Goal: Find specific page/section: Find specific page/section

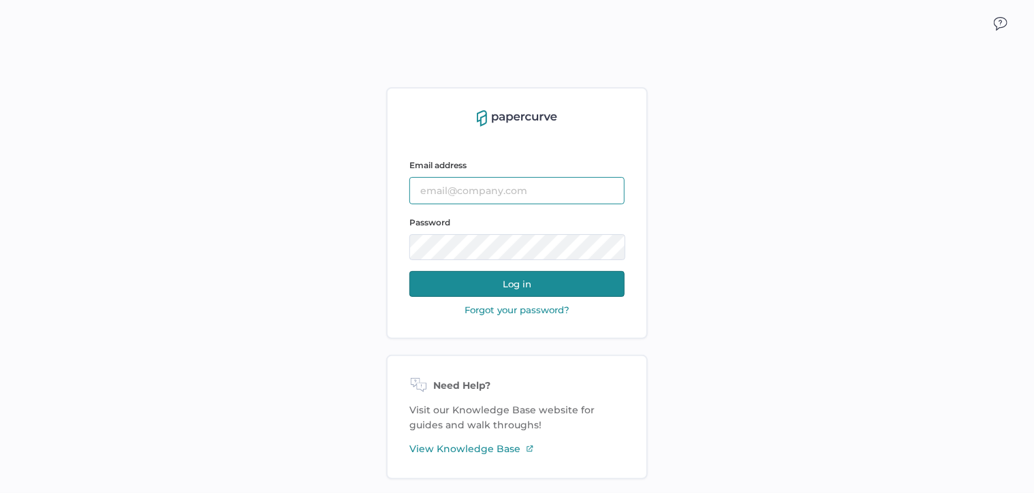
type input "angela.gloudon@fresenius-kabi.com"
click at [589, 291] on button "Log in" at bounding box center [517, 284] width 215 height 26
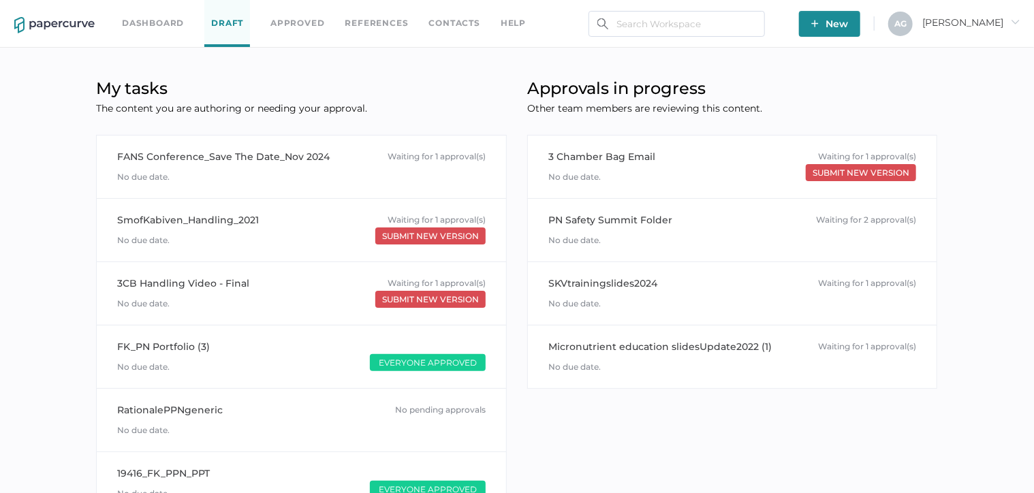
click at [155, 21] on link "Dashboard" at bounding box center [153, 23] width 62 height 15
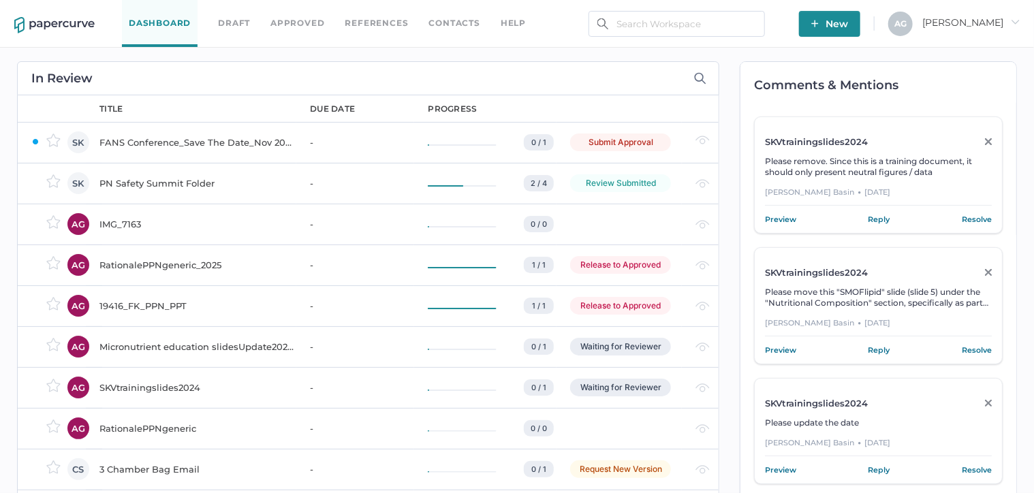
click at [309, 17] on link "Approved" at bounding box center [298, 23] width 54 height 15
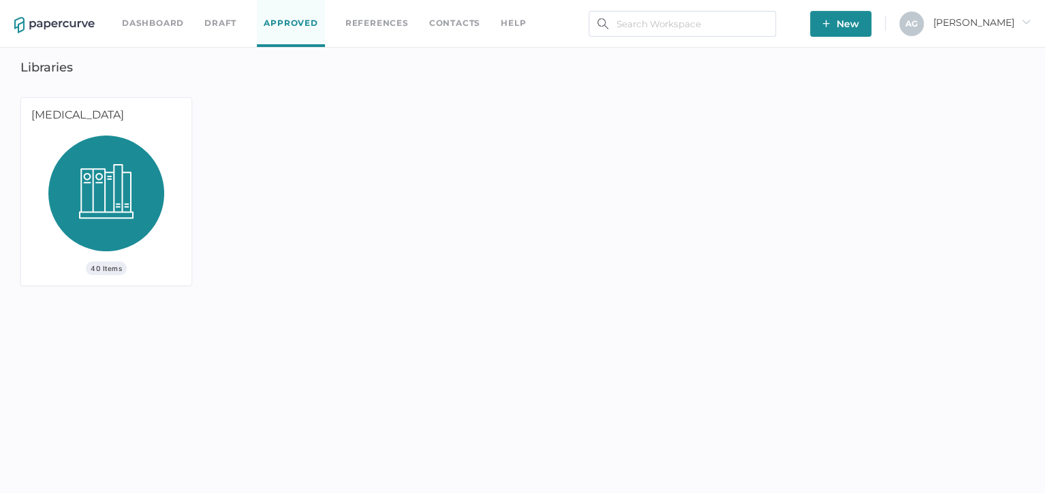
click at [117, 210] on img at bounding box center [106, 199] width 116 height 126
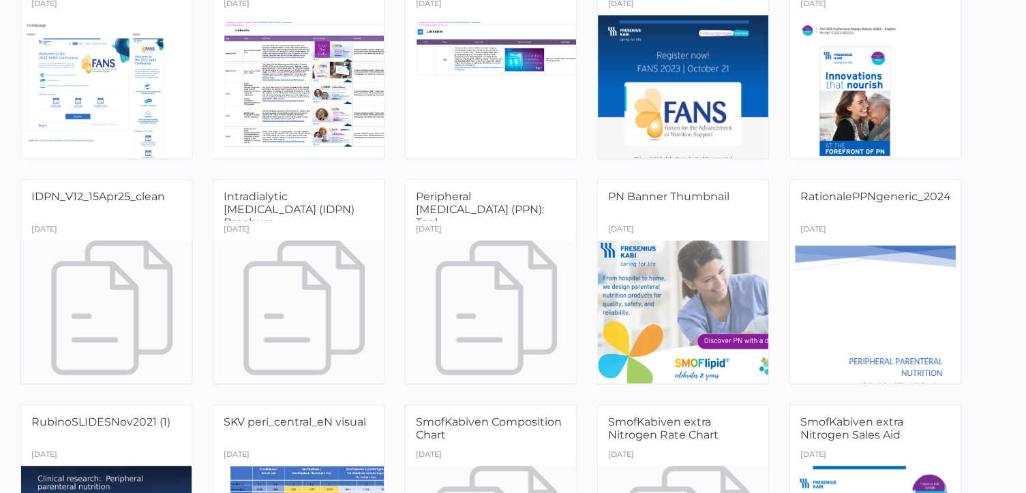
scroll to position [1117, 0]
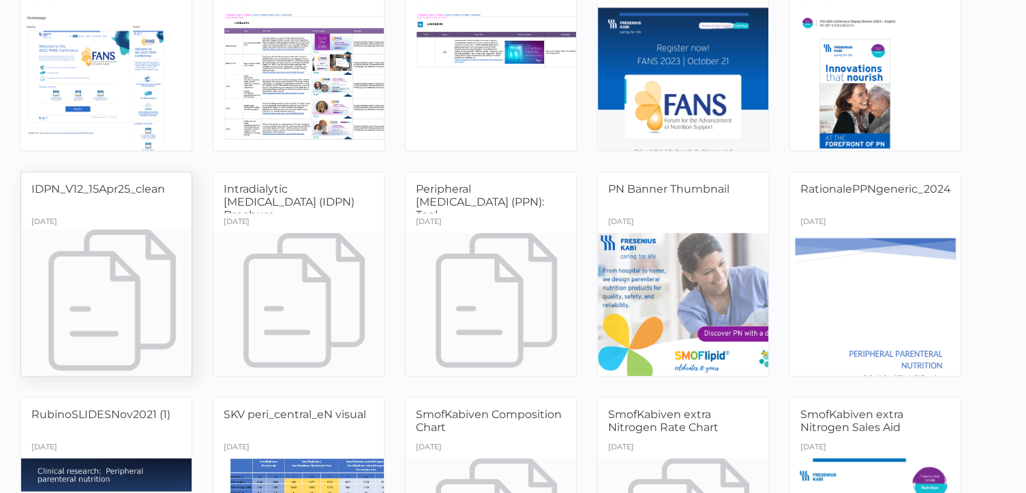
click at [121, 290] on div at bounding box center [106, 304] width 179 height 151
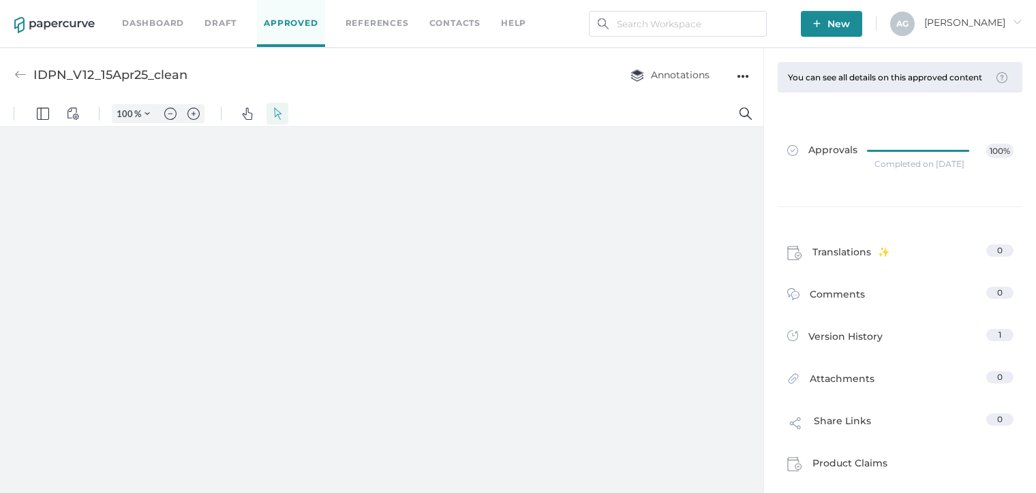
type input "97"
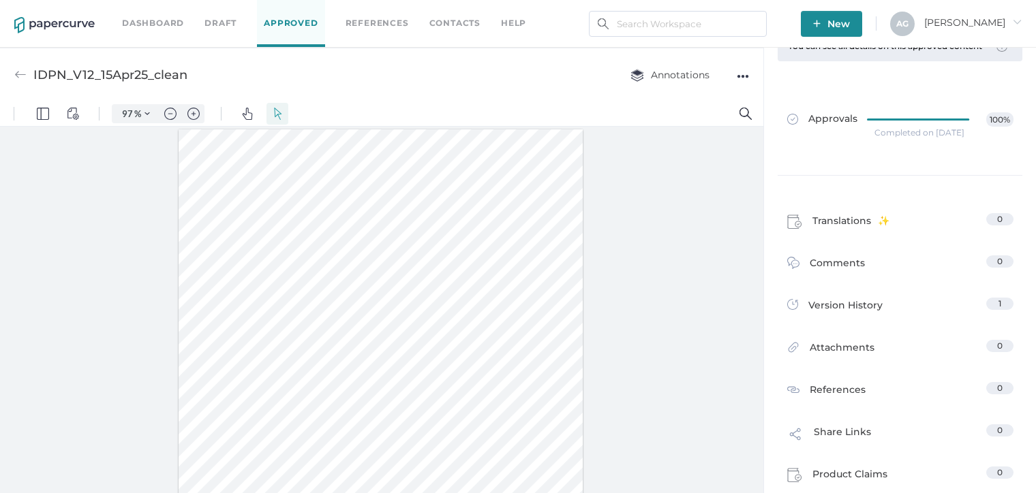
scroll to position [33, 0]
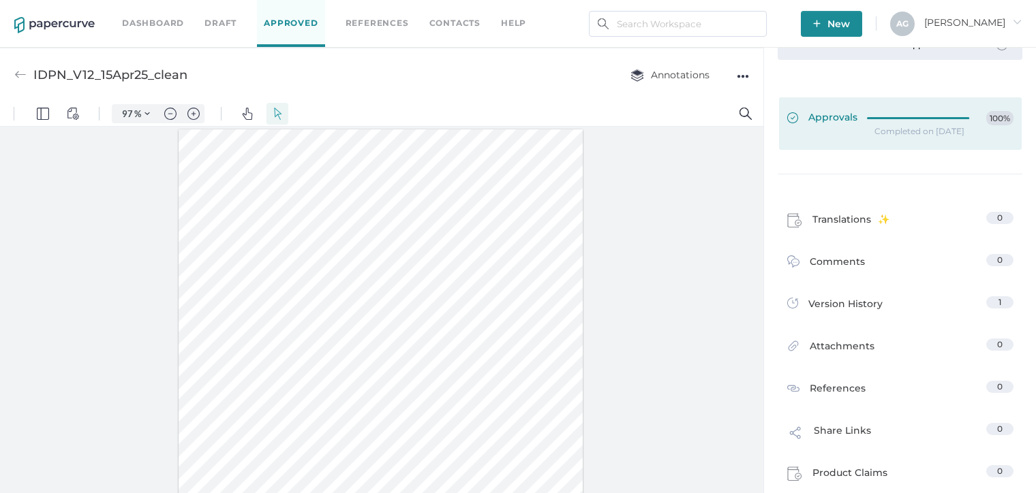
click at [952, 121] on div at bounding box center [922, 116] width 110 height 10
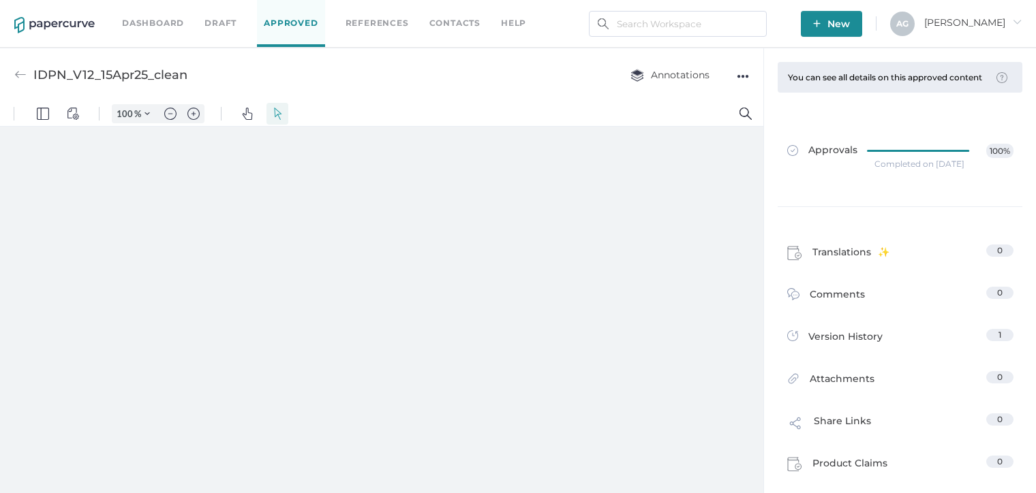
type input "97"
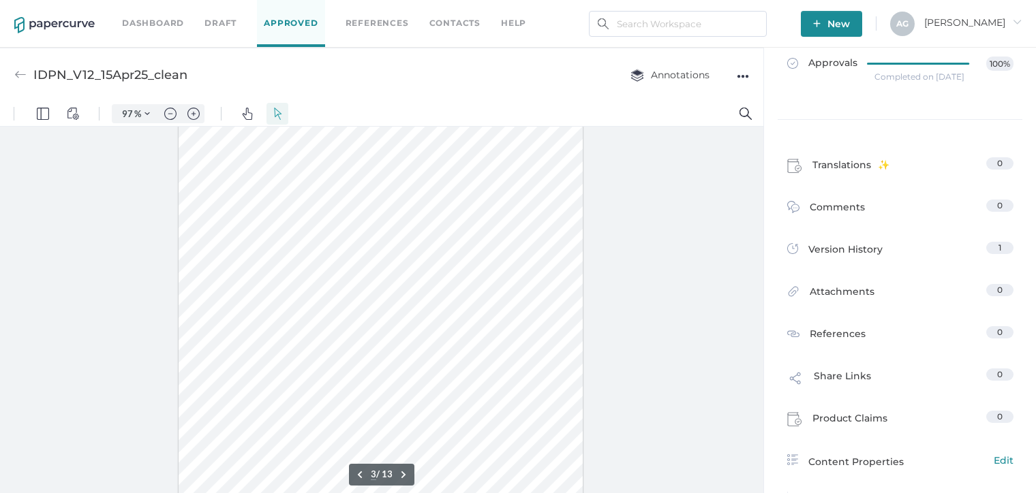
scroll to position [854, 0]
type input "1"
click at [739, 74] on div "●●●" at bounding box center [743, 76] width 12 height 19
